Goal: Entertainment & Leisure: Consume media (video, audio)

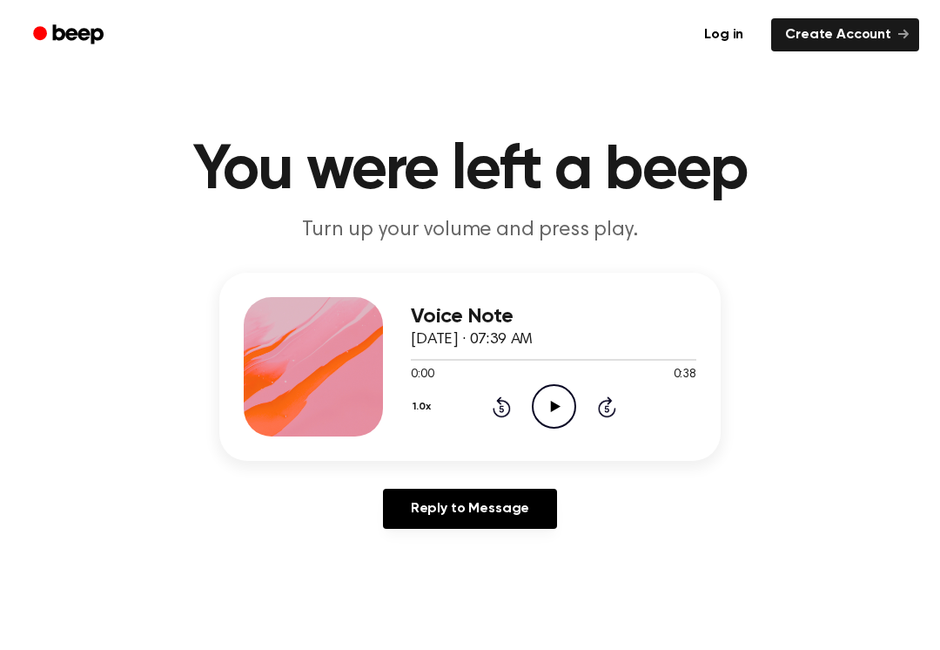
click at [547, 417] on icon "Play Audio" at bounding box center [554, 406] width 44 height 44
click at [487, 398] on div "1.0x Rewind 5 seconds Pause Audio Skip 5 seconds" at bounding box center [554, 406] width 286 height 44
click at [486, 398] on div "1.0x Rewind 5 seconds Pause Audio Skip 5 seconds" at bounding box center [554, 406] width 286 height 44
click at [502, 404] on icon at bounding box center [502, 406] width 18 height 21
click at [512, 414] on div "1.0x Rewind 5 seconds Pause Audio Skip 5 seconds" at bounding box center [554, 406] width 286 height 44
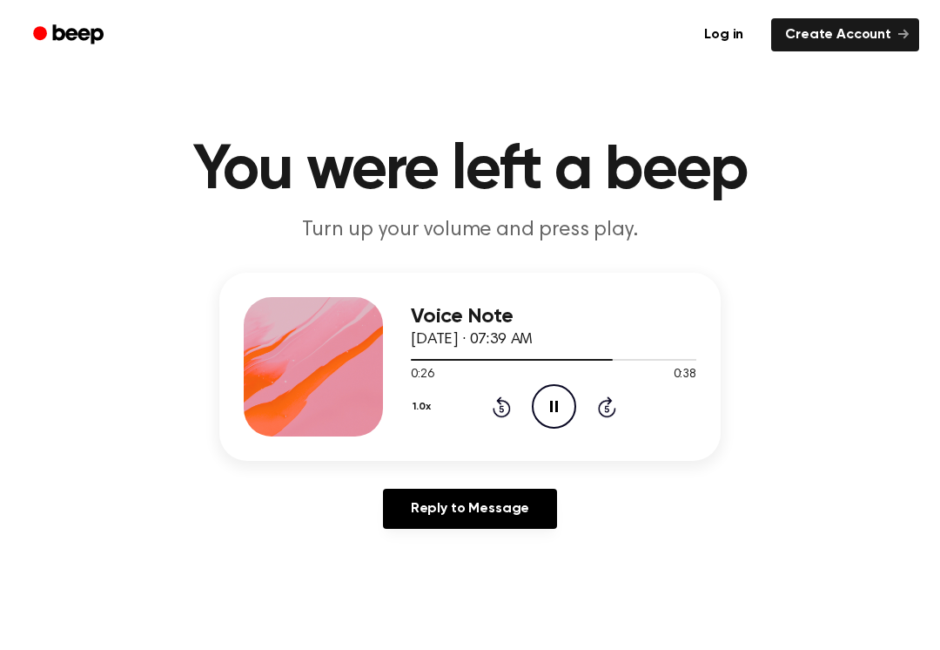
click at [523, 406] on div "1.0x Rewind 5 seconds Pause Audio Skip 5 seconds" at bounding box center [554, 406] width 286 height 44
click at [509, 406] on icon at bounding box center [502, 406] width 18 height 21
click at [492, 409] on icon "Rewind 5 seconds" at bounding box center [501, 406] width 19 height 23
click at [504, 402] on icon at bounding box center [502, 406] width 18 height 21
click at [501, 398] on icon at bounding box center [502, 406] width 18 height 21
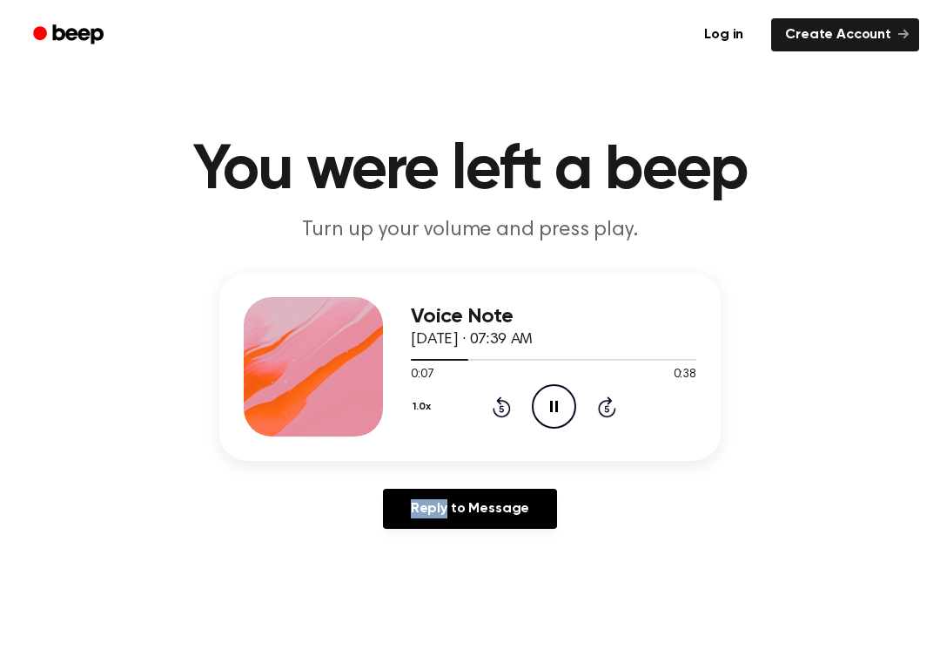
click at [498, 398] on icon "Rewind 5 seconds" at bounding box center [501, 406] width 19 height 23
click at [496, 398] on icon "Rewind 5 seconds" at bounding box center [501, 406] width 19 height 23
click at [500, 397] on icon at bounding box center [502, 406] width 18 height 21
click at [502, 391] on div "1.0x Rewind 5 seconds Pause Audio Skip 5 seconds" at bounding box center [554, 406] width 286 height 44
click at [937, 640] on main "You were left a beep Turn up your volume and press play. Voice Note [DATE] · 07…" at bounding box center [470, 537] width 940 height 1074
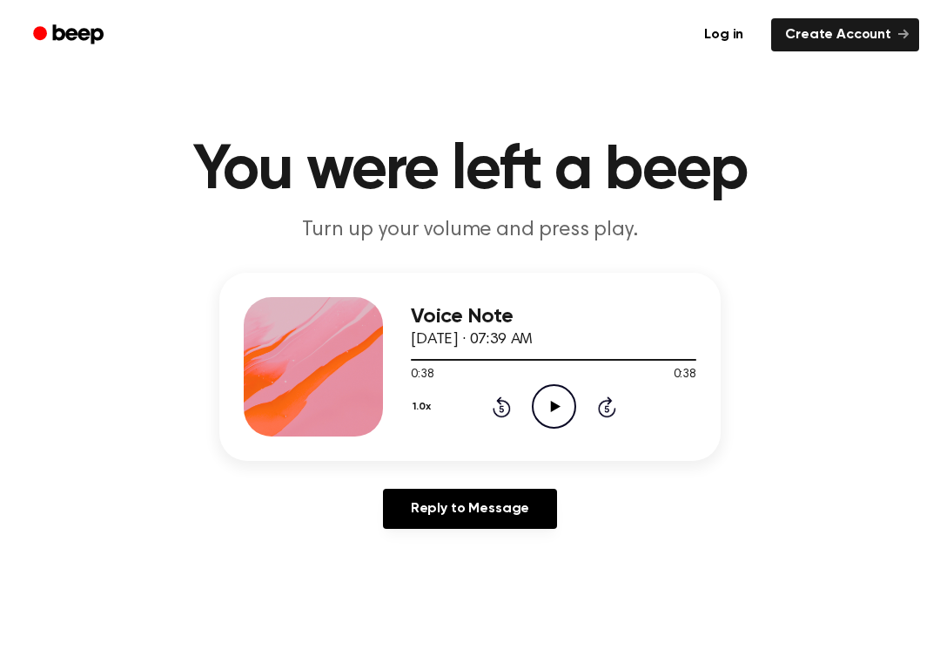
click at [554, 409] on icon at bounding box center [555, 406] width 10 height 11
click at [607, 409] on icon "Skip 5 seconds" at bounding box center [606, 406] width 19 height 23
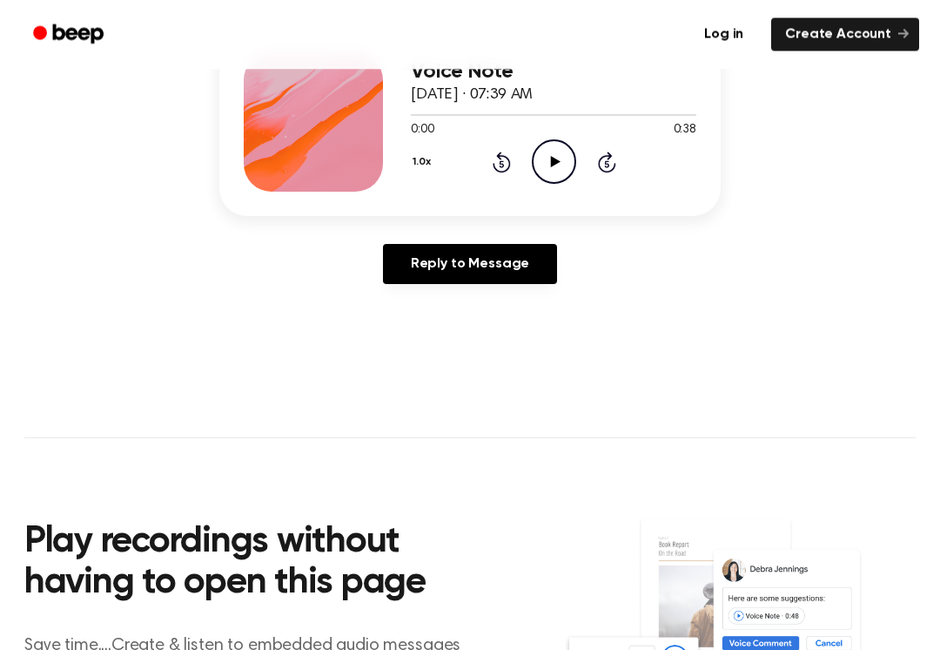
scroll to position [245, 0]
